Goal: Task Accomplishment & Management: Use online tool/utility

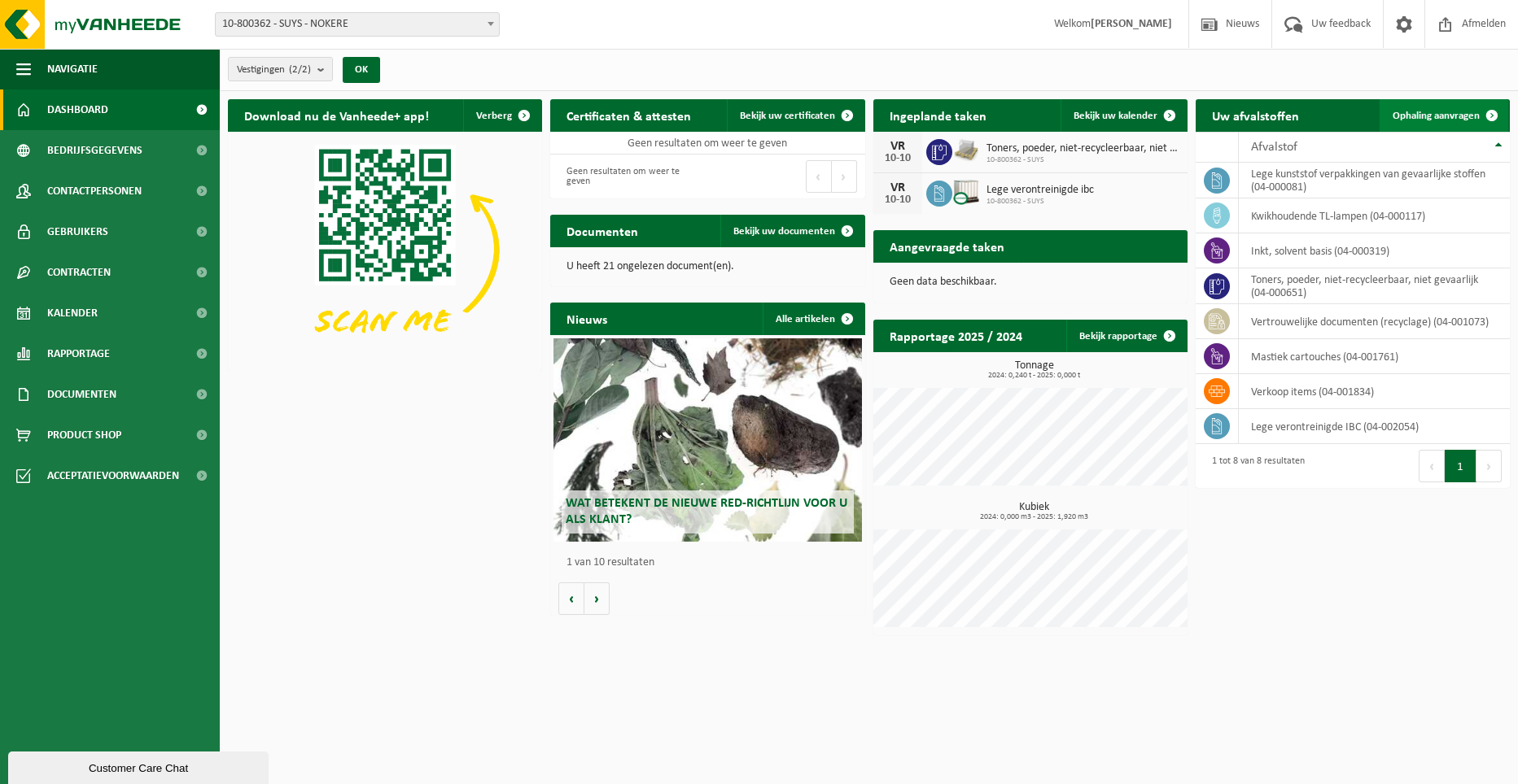
click at [1425, 119] on span "Ophaling aanvragen" at bounding box center [1436, 116] width 87 height 11
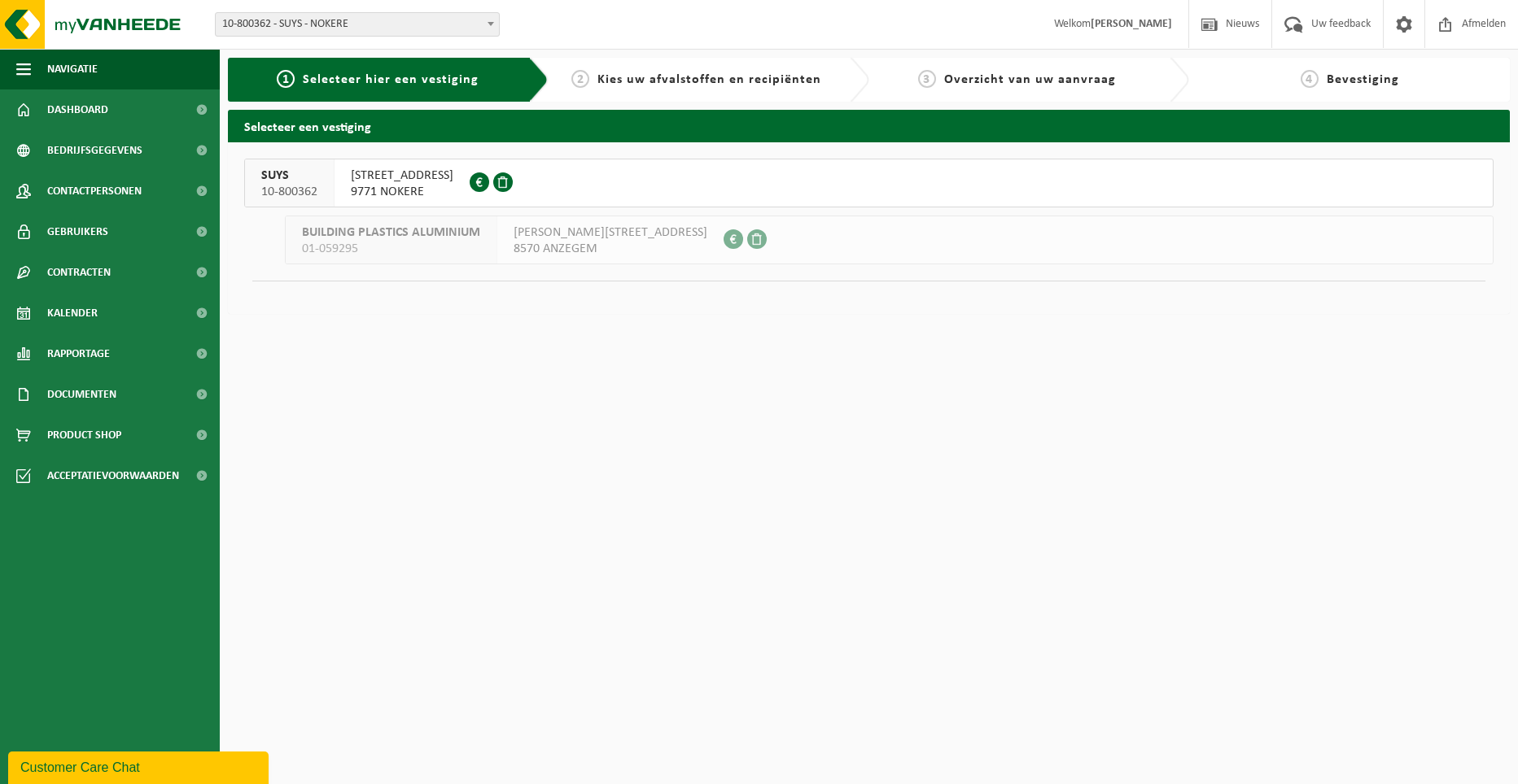
click at [409, 180] on span "[STREET_ADDRESS]" at bounding box center [401, 176] width 103 height 16
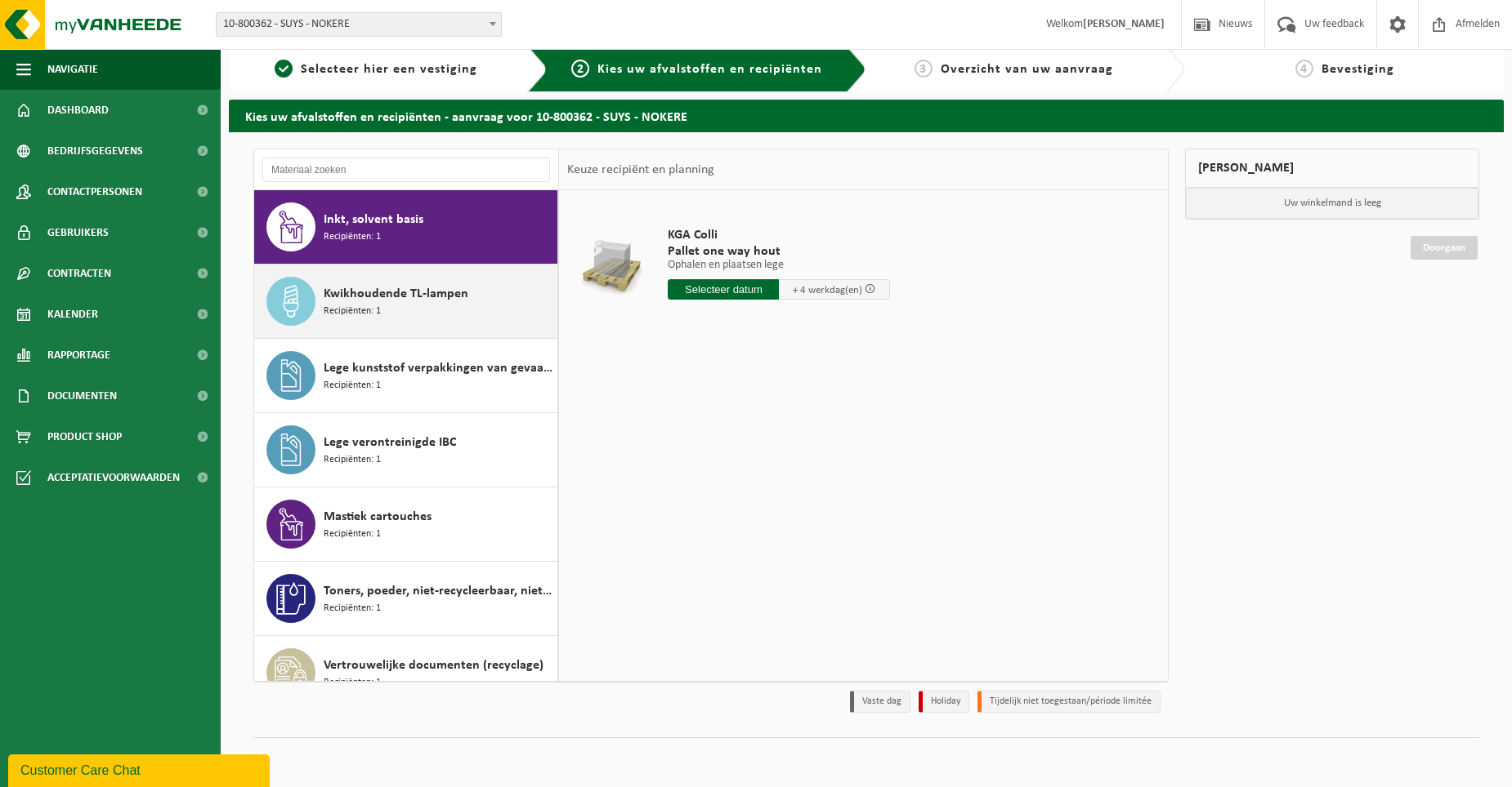
click at [440, 306] on div "Kwikhoudende TL-lampen Recipiënten: 1" at bounding box center [438, 302] width 230 height 49
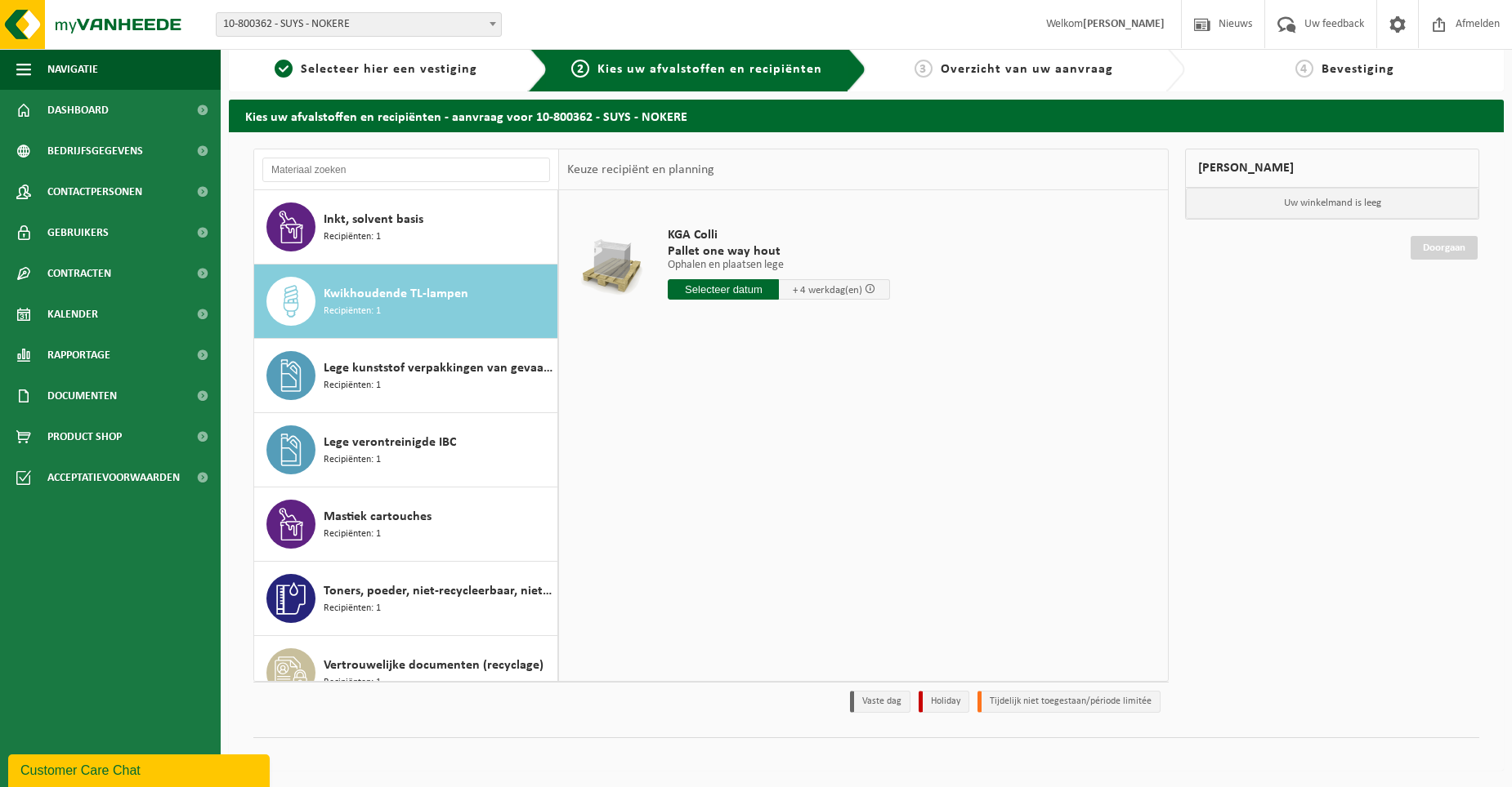
scroll to position [28, 0]
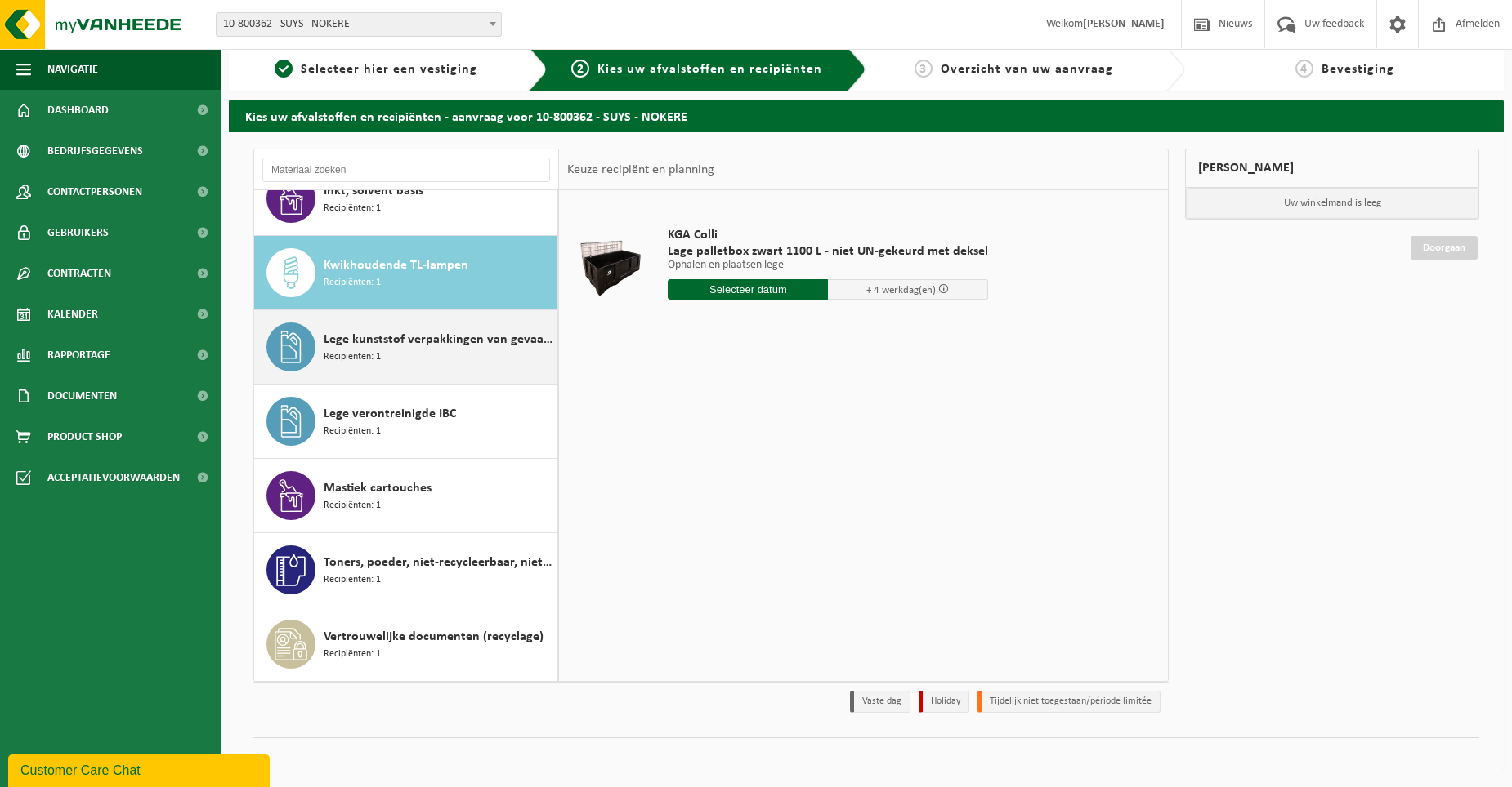
click at [439, 333] on span "Lege kunststof verpakkingen van gevaarlijke stoffen" at bounding box center [438, 340] width 230 height 20
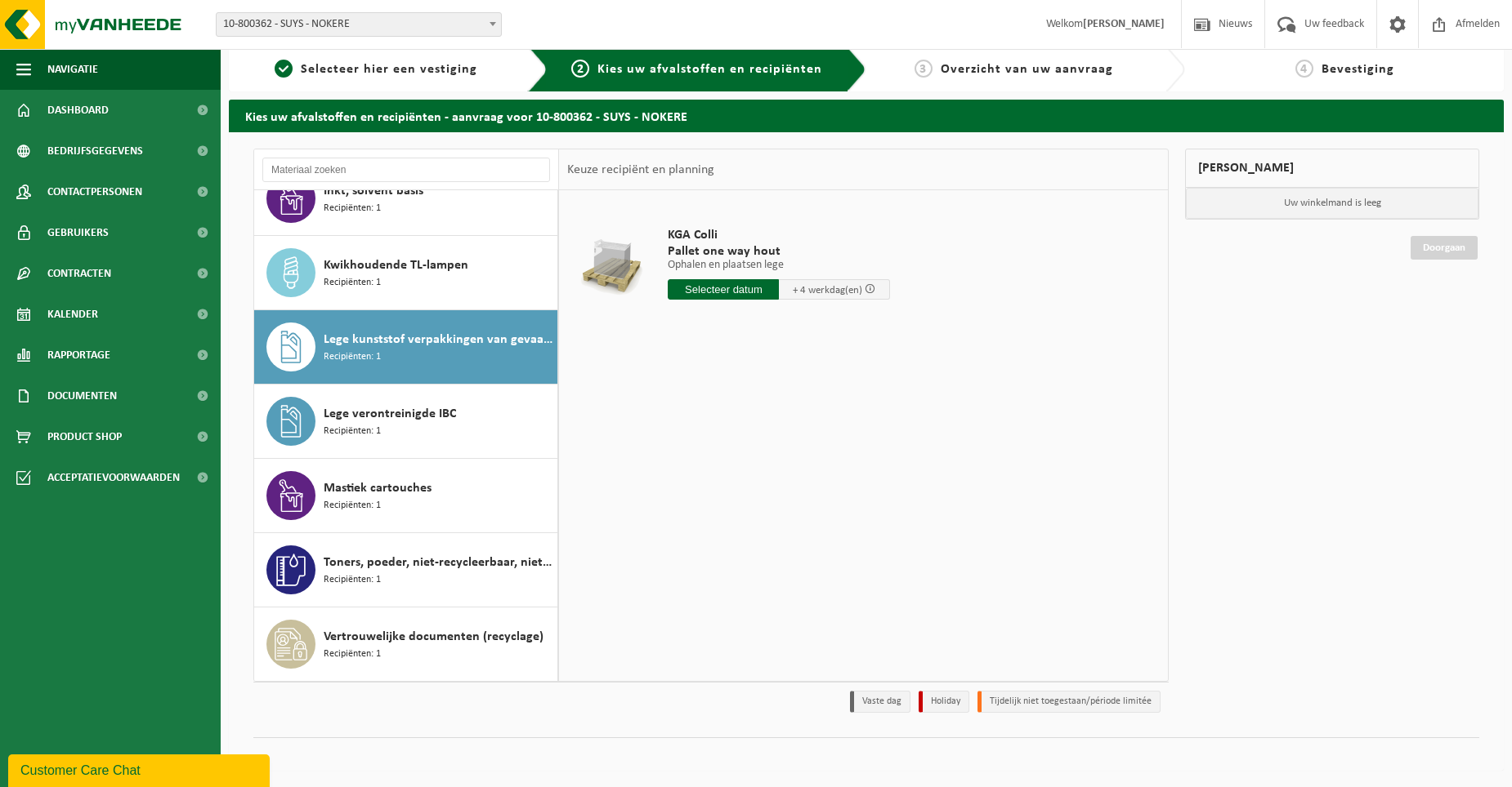
click at [444, 371] on div "Lege kunststof verpakkingen van gevaarlijke stoffen Recipiënten: 1" at bounding box center [438, 347] width 230 height 49
click at [447, 406] on span "Lege verontreinigde IBC" at bounding box center [389, 414] width 132 height 20
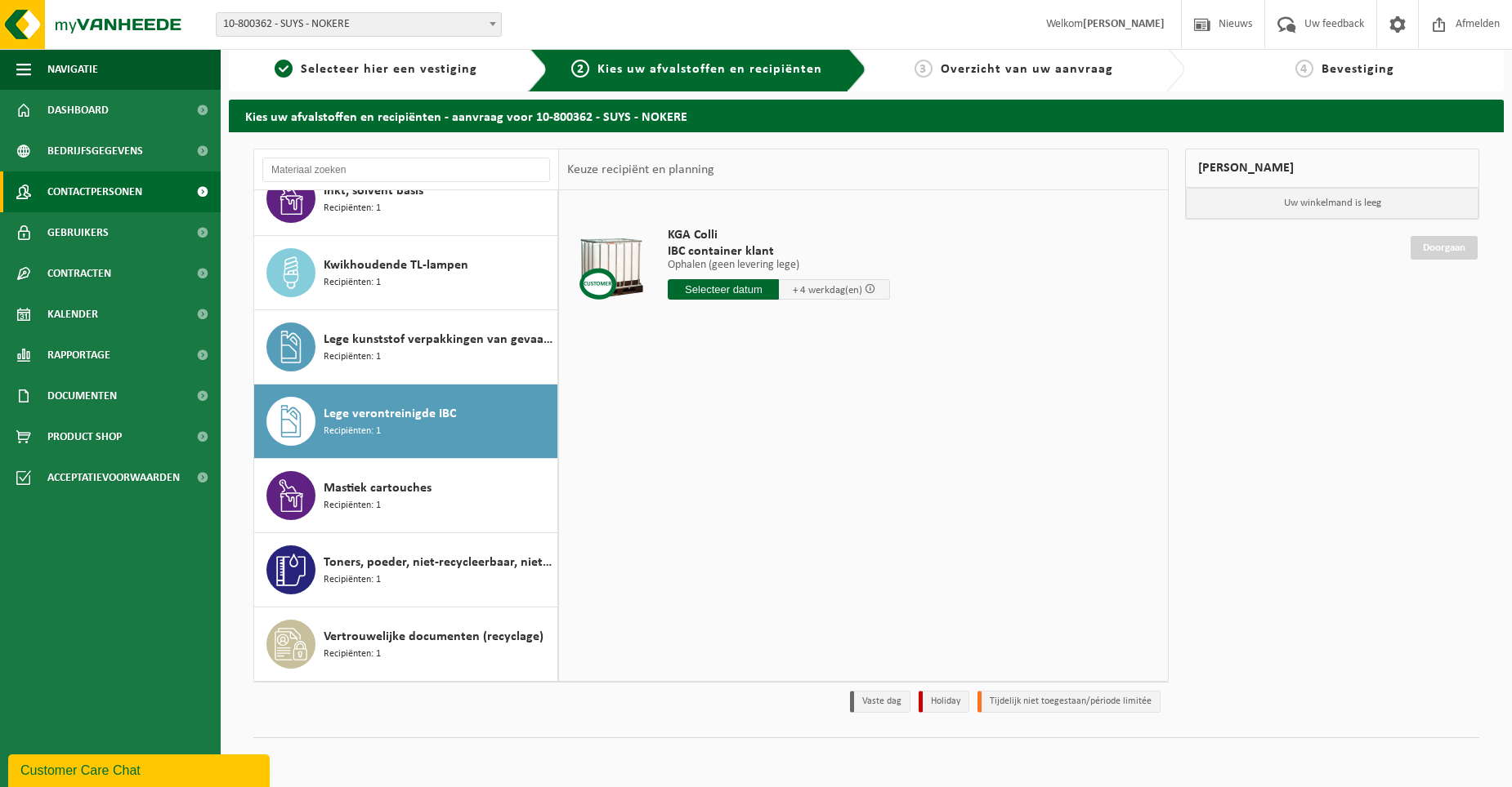
click at [105, 200] on span "Contactpersonen" at bounding box center [95, 191] width 95 height 41
